Goal: Information Seeking & Learning: Find specific fact

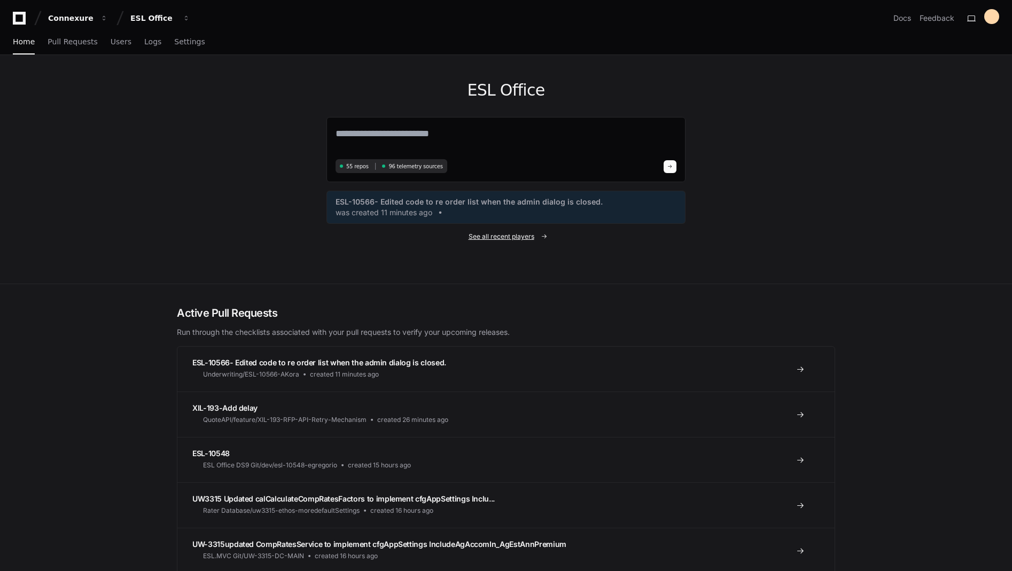
click at [504, 236] on span "See all recent players" at bounding box center [502, 236] width 66 height 9
click at [510, 239] on span "See all recent players" at bounding box center [502, 236] width 66 height 9
click at [486, 237] on span "See all recent players" at bounding box center [502, 236] width 66 height 9
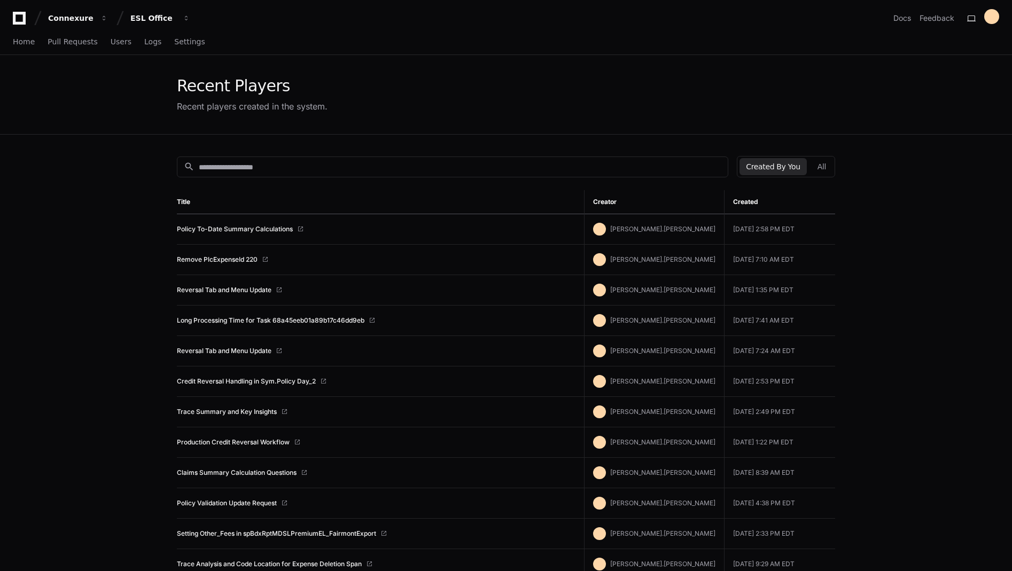
click at [513, 238] on td "Policy To-Date Summary Calculations" at bounding box center [380, 229] width 407 height 30
click at [262, 230] on link "Policy To-Date Summary Calculations" at bounding box center [235, 229] width 116 height 9
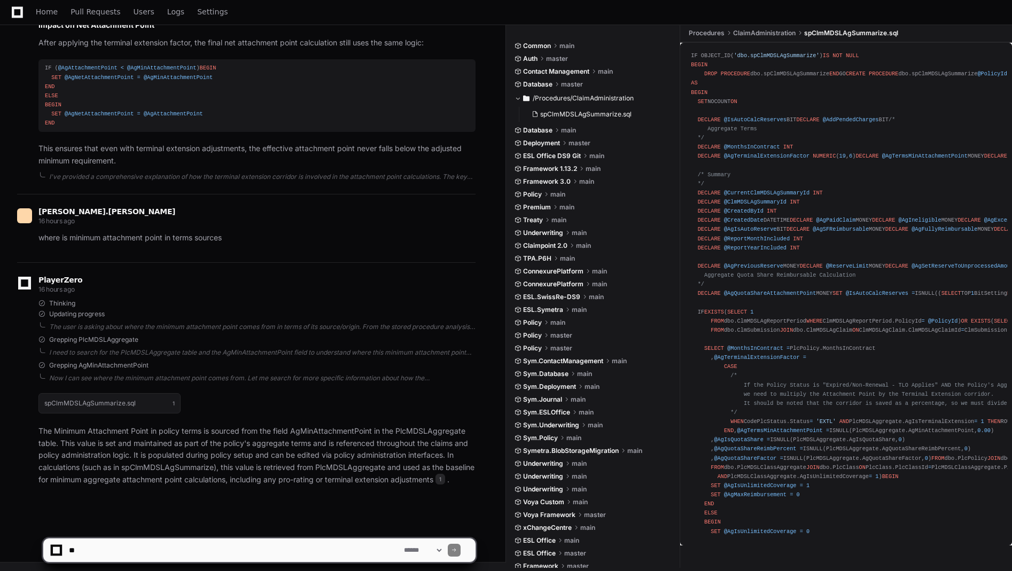
scroll to position [2296, 0]
drag, startPoint x: 146, startPoint y: 434, endPoint x: 402, endPoint y: 414, distance: 256.7
click at [146, 434] on p "The Minimum Attachment Point in policy terms is sourced from the field AgMinAtt…" at bounding box center [256, 455] width 437 height 61
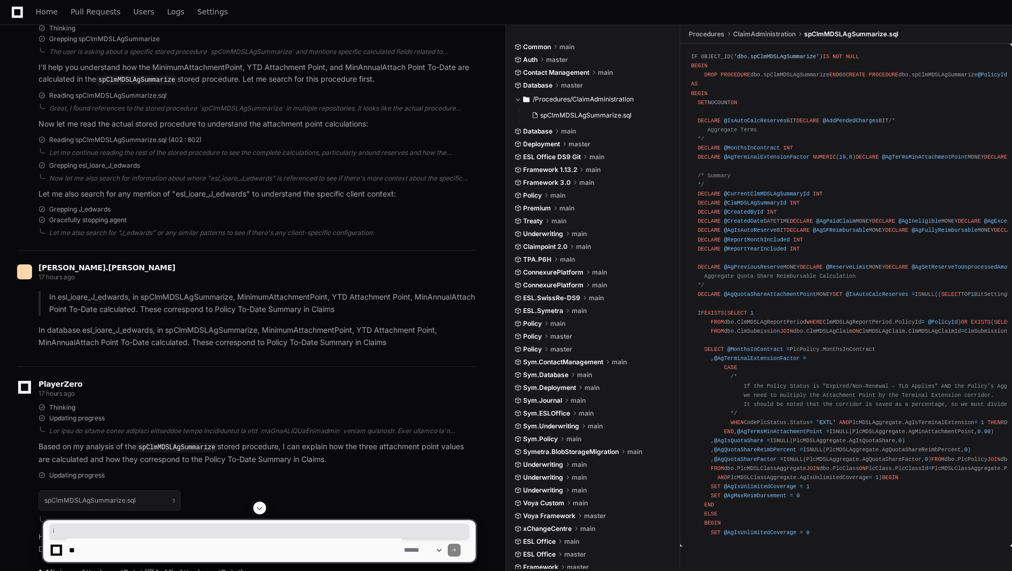
scroll to position [0, 0]
